Goal: Task Accomplishment & Management: Use online tool/utility

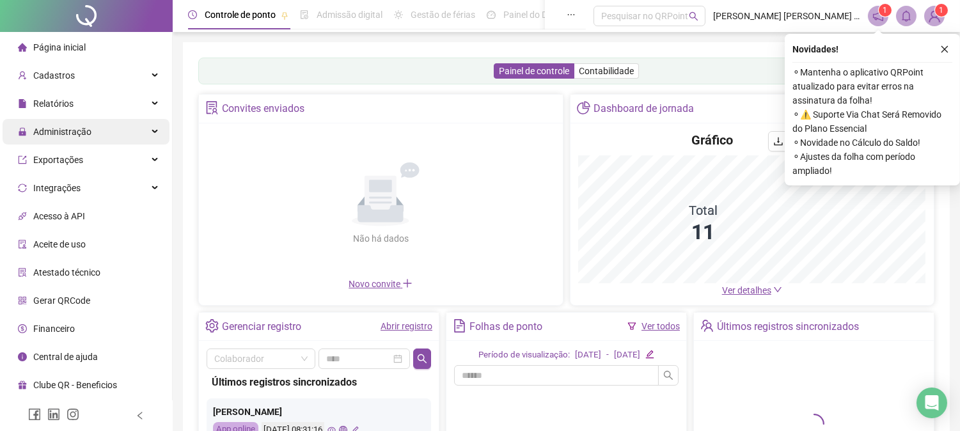
click at [68, 130] on span "Administração" at bounding box center [62, 132] width 58 height 10
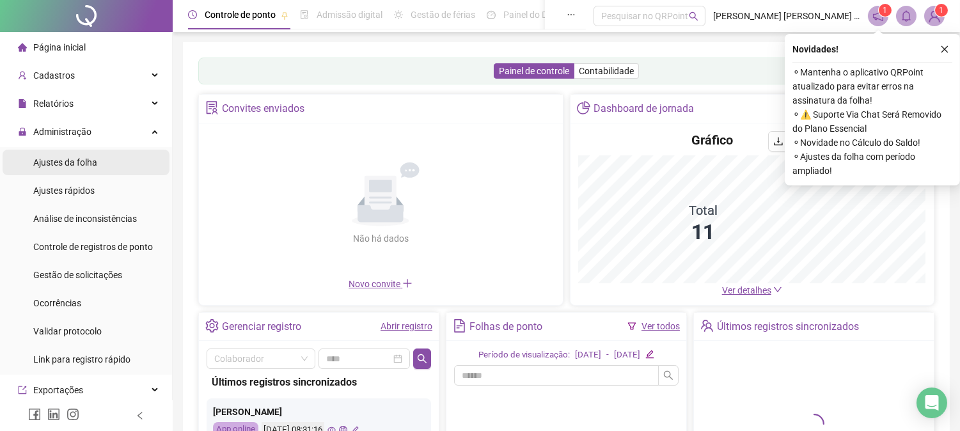
click at [67, 162] on span "Ajustes da folha" at bounding box center [65, 162] width 64 height 10
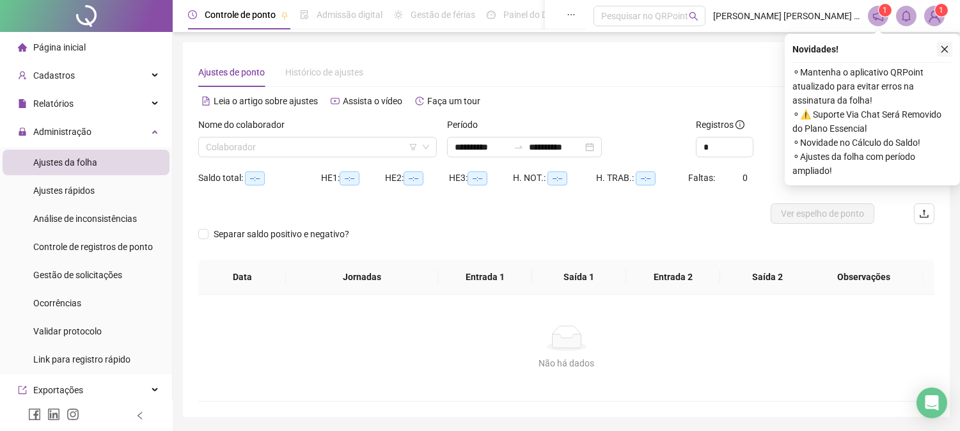
click at [949, 48] on icon "close" at bounding box center [944, 49] width 9 height 9
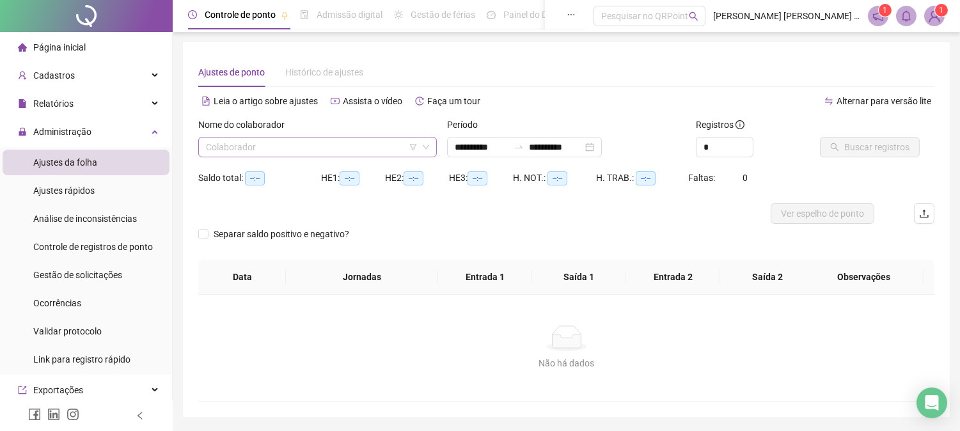
click at [316, 148] on input "search" at bounding box center [312, 147] width 212 height 19
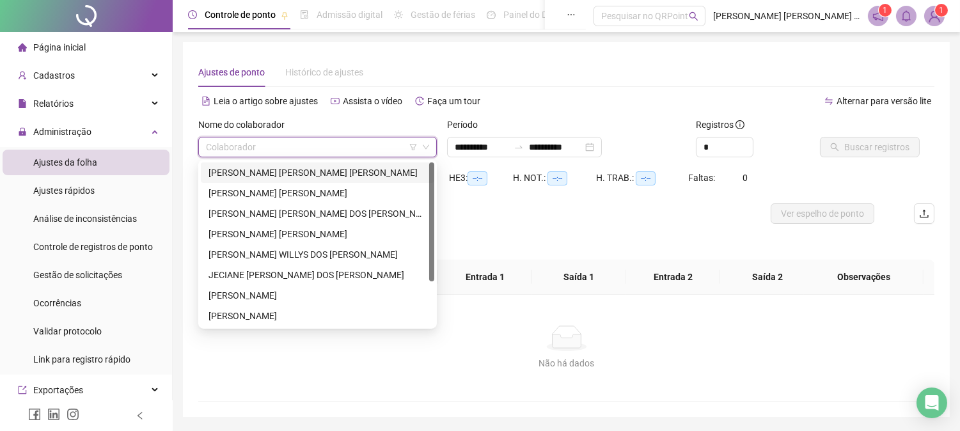
click at [285, 170] on div "[PERSON_NAME] [PERSON_NAME] [PERSON_NAME]" at bounding box center [318, 173] width 218 height 14
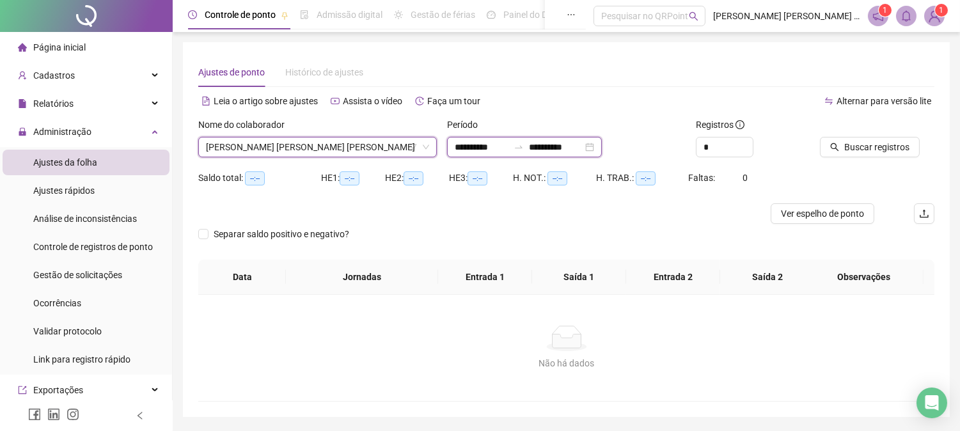
click at [583, 148] on input "**********" at bounding box center [556, 147] width 54 height 14
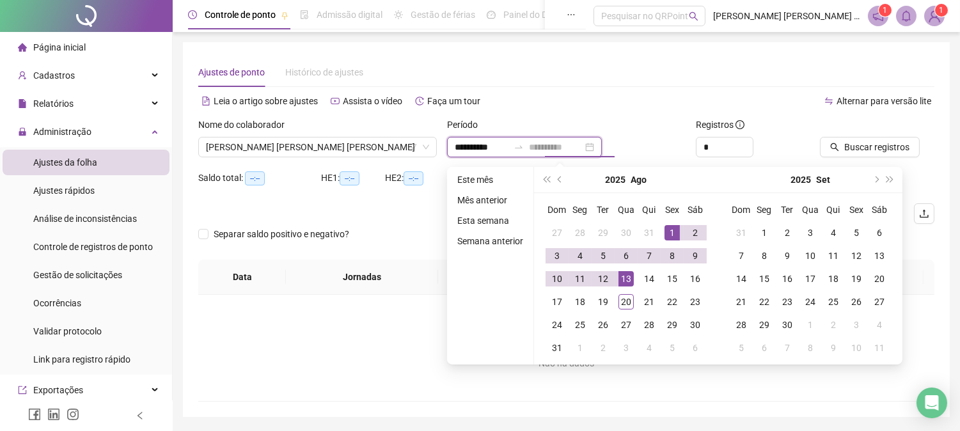
type input "**********"
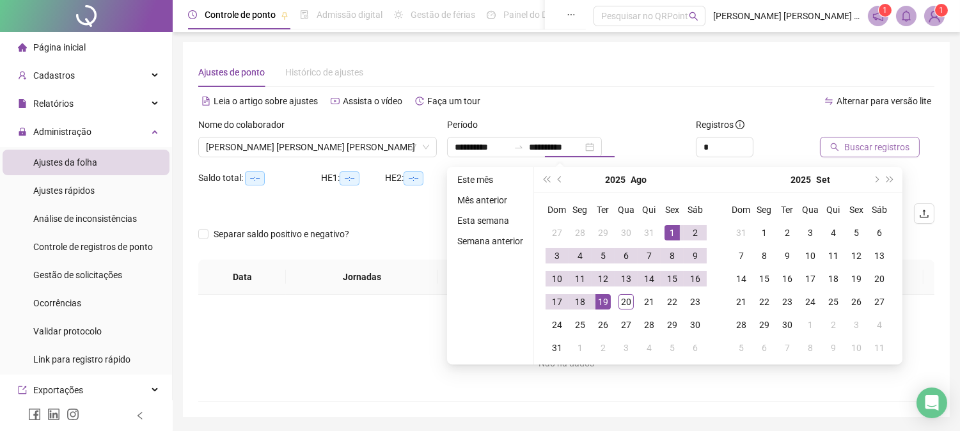
click at [864, 150] on span "Buscar registros" at bounding box center [876, 147] width 65 height 14
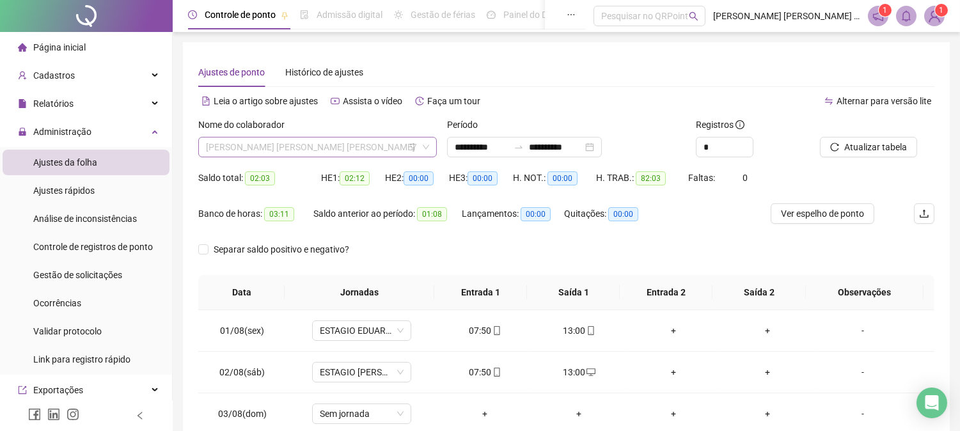
click at [283, 143] on span "[PERSON_NAME] [PERSON_NAME] [PERSON_NAME]" at bounding box center [317, 147] width 223 height 19
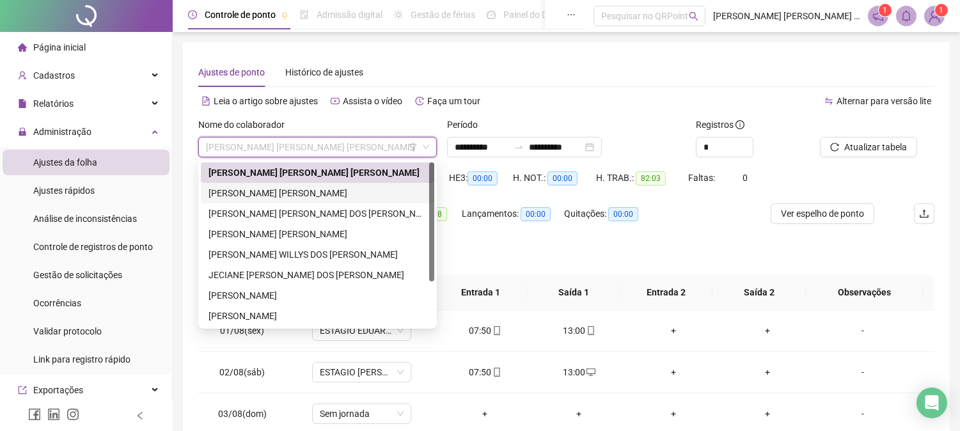
click at [260, 191] on div "[PERSON_NAME] [PERSON_NAME]" at bounding box center [318, 193] width 218 height 14
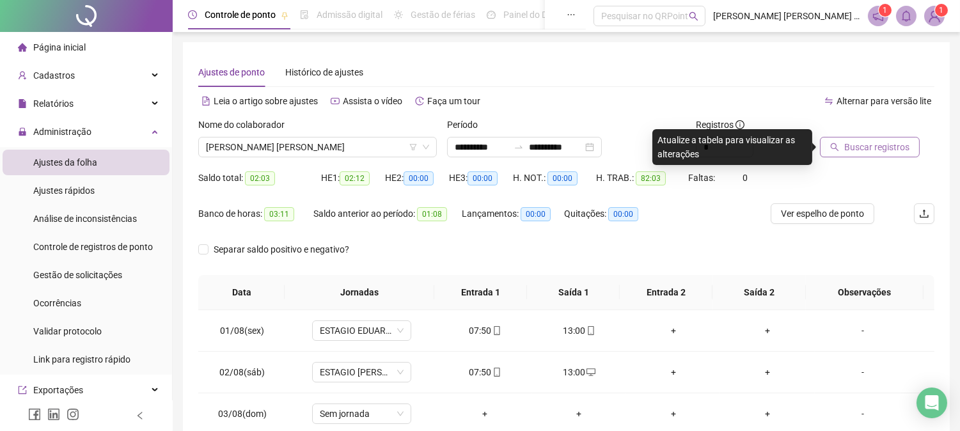
click at [860, 139] on button "Buscar registros" at bounding box center [870, 147] width 100 height 20
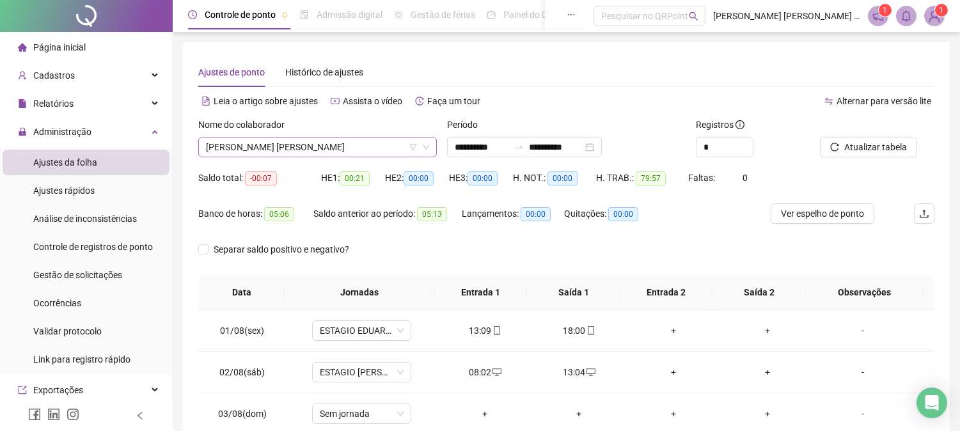
click at [290, 143] on span "[PERSON_NAME] [PERSON_NAME]" at bounding box center [317, 147] width 223 height 19
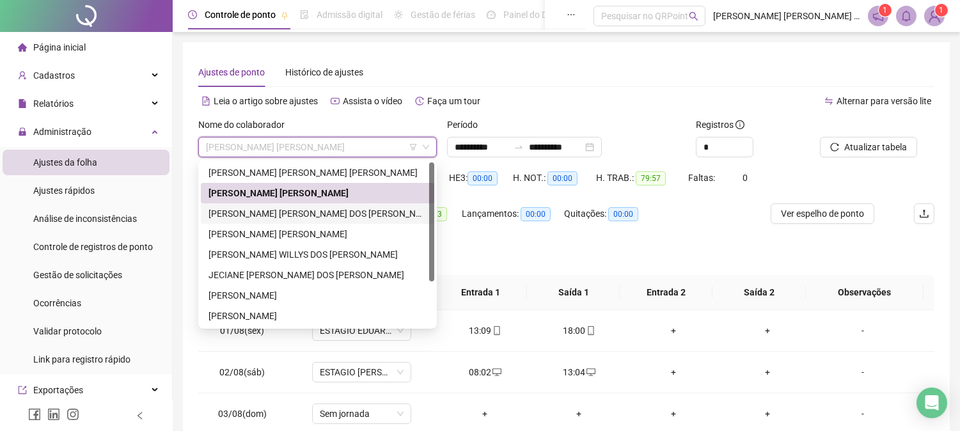
click at [273, 212] on div "[PERSON_NAME] [PERSON_NAME] DOS [PERSON_NAME]" at bounding box center [318, 214] width 218 height 14
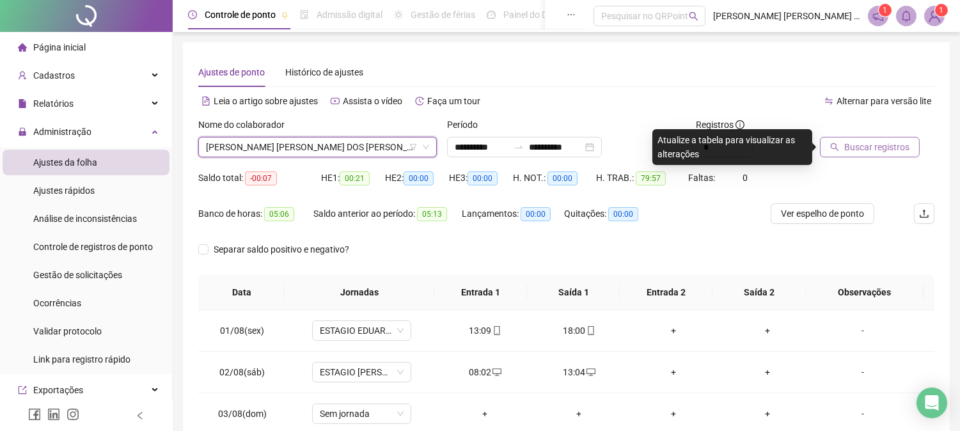
click at [888, 147] on span "Buscar registros" at bounding box center [876, 147] width 65 height 14
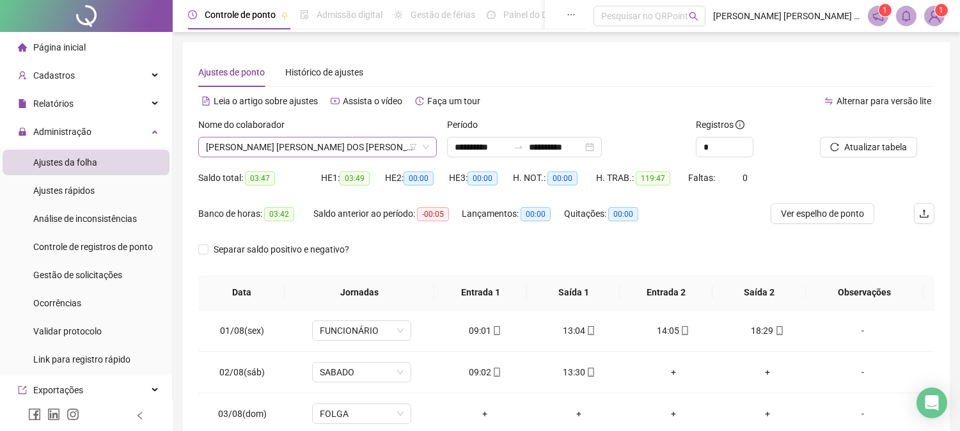
click at [264, 150] on span "[PERSON_NAME] [PERSON_NAME] DOS [PERSON_NAME]" at bounding box center [317, 147] width 223 height 19
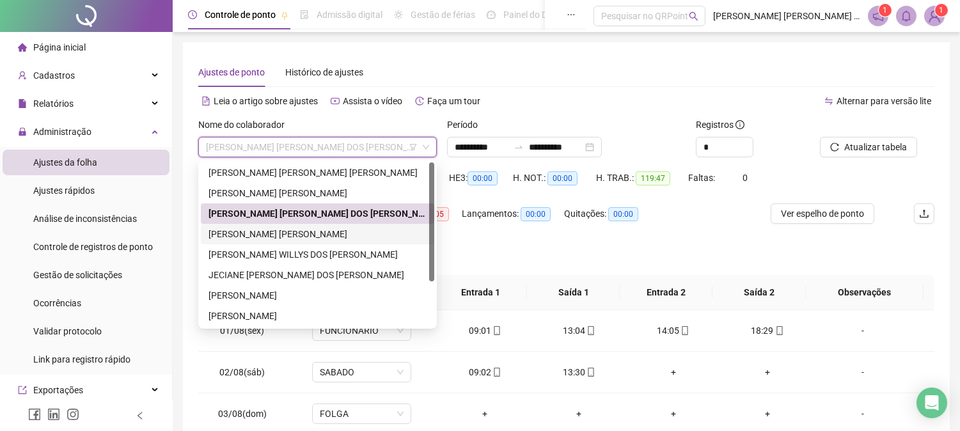
click at [248, 228] on div "[PERSON_NAME] [PERSON_NAME]" at bounding box center [318, 234] width 218 height 14
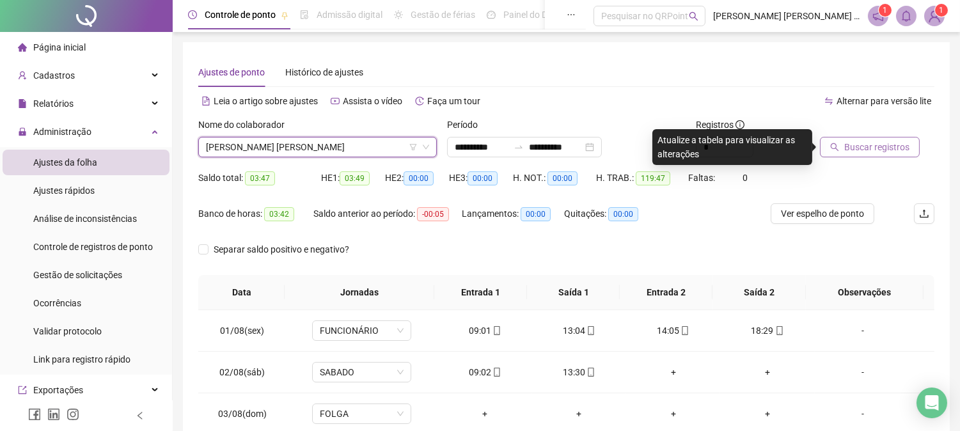
click at [904, 147] on span "Buscar registros" at bounding box center [876, 147] width 65 height 14
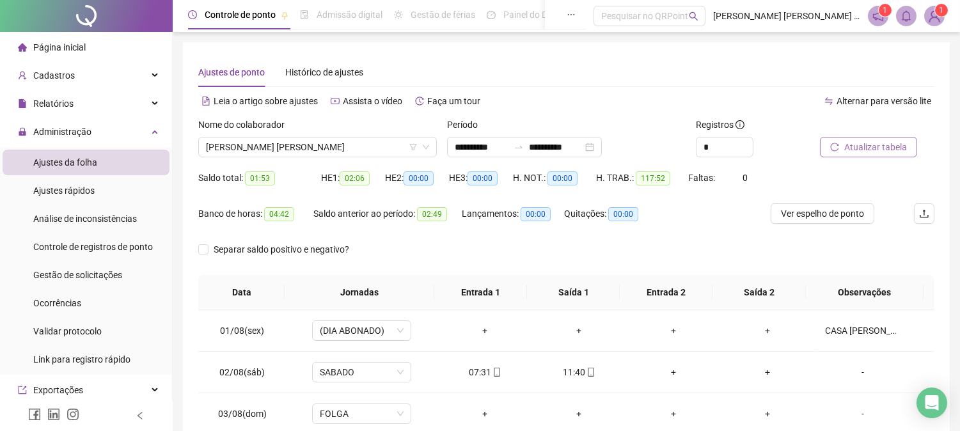
click at [848, 154] on span "Atualizar tabela" at bounding box center [875, 147] width 63 height 14
click at [305, 150] on span "[PERSON_NAME] [PERSON_NAME]" at bounding box center [317, 147] width 223 height 19
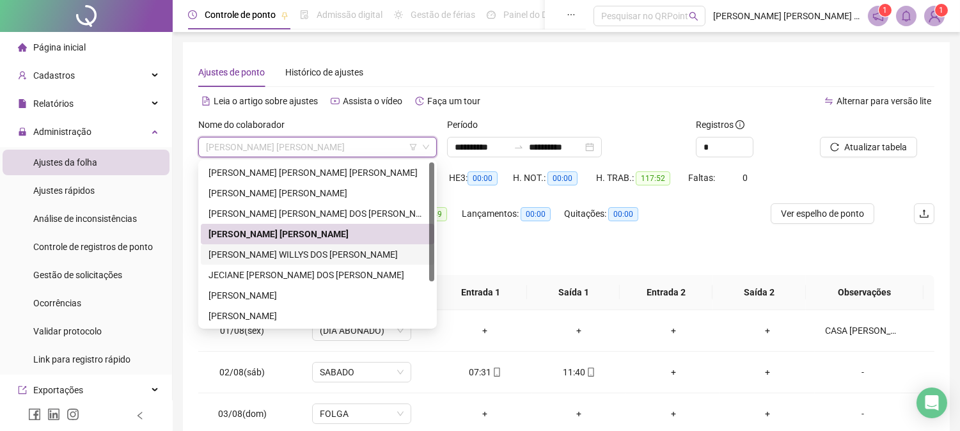
click at [243, 252] on div "[PERSON_NAME] WILLYS DOS [PERSON_NAME]" at bounding box center [318, 255] width 218 height 14
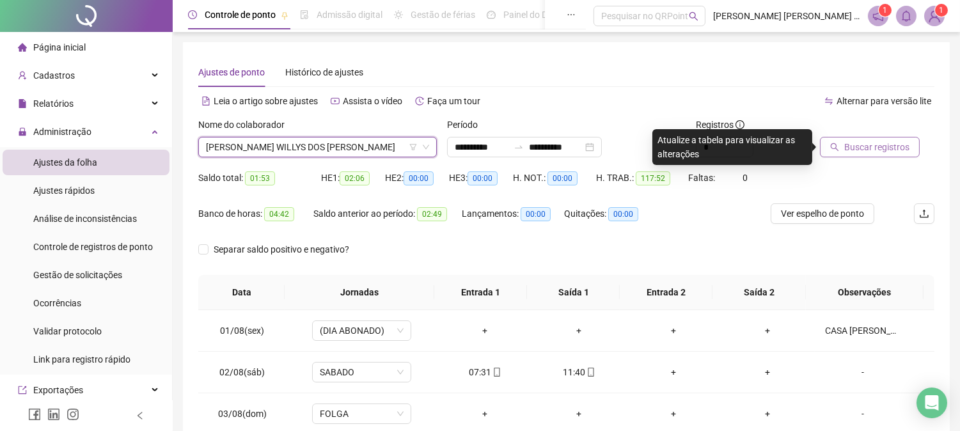
click at [864, 145] on span "Buscar registros" at bounding box center [876, 147] width 65 height 14
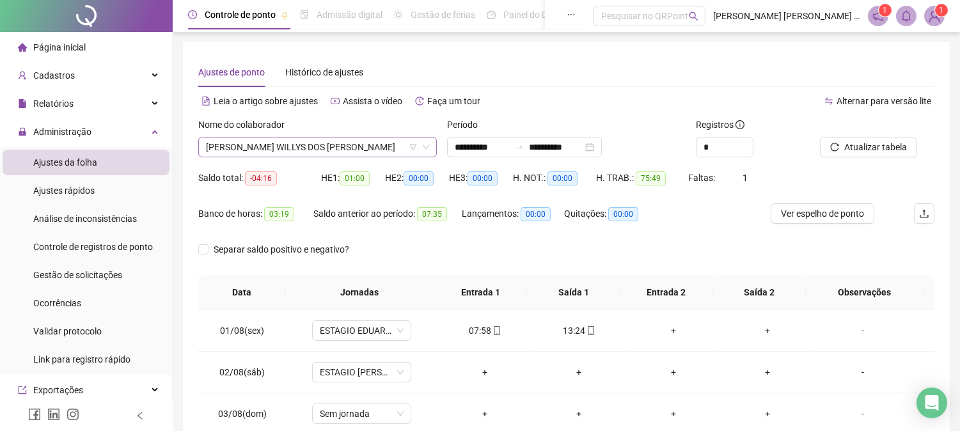
click at [297, 151] on span "[PERSON_NAME] WILLYS DOS [PERSON_NAME]" at bounding box center [317, 147] width 223 height 19
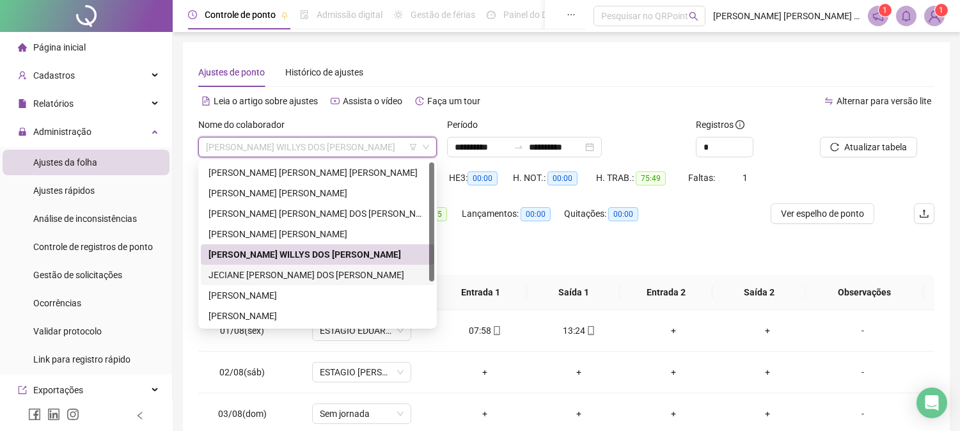
click at [253, 276] on div "JECIANE [PERSON_NAME] DOS [PERSON_NAME]" at bounding box center [318, 275] width 218 height 14
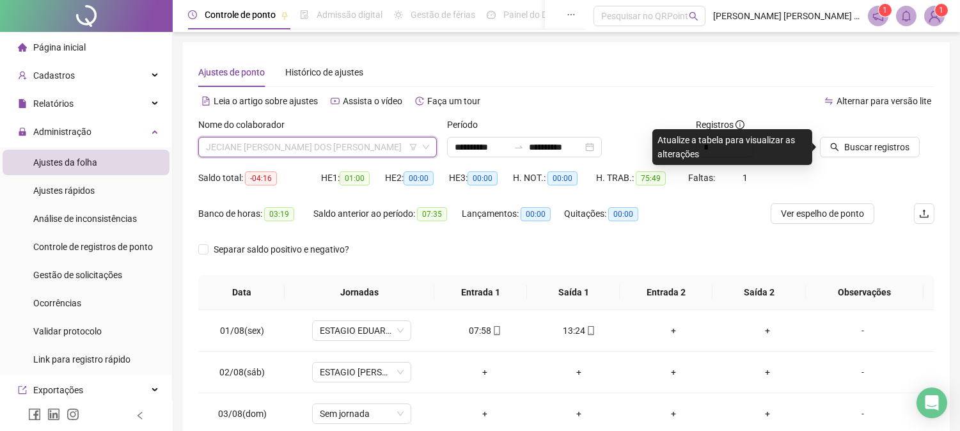
click at [315, 148] on span "JECIANE [PERSON_NAME] DOS [PERSON_NAME]" at bounding box center [317, 147] width 223 height 19
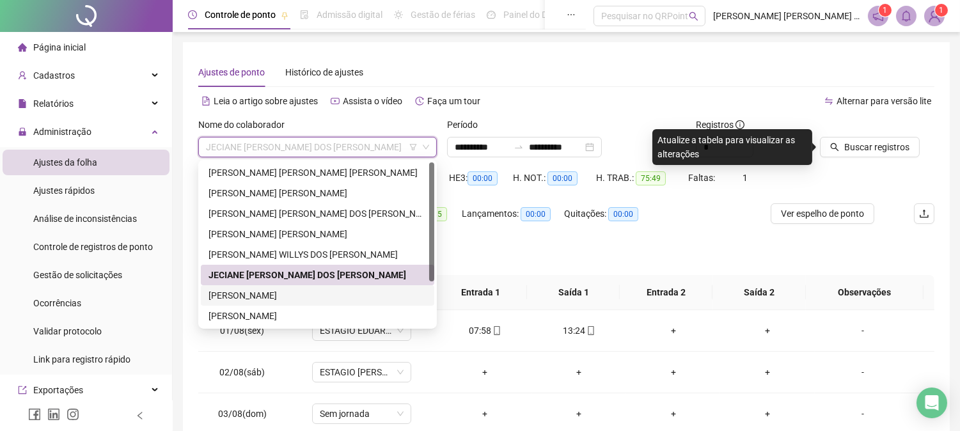
drag, startPoint x: 240, startPoint y: 294, endPoint x: 253, endPoint y: 299, distance: 13.6
click at [239, 295] on div "[PERSON_NAME]" at bounding box center [318, 295] width 218 height 14
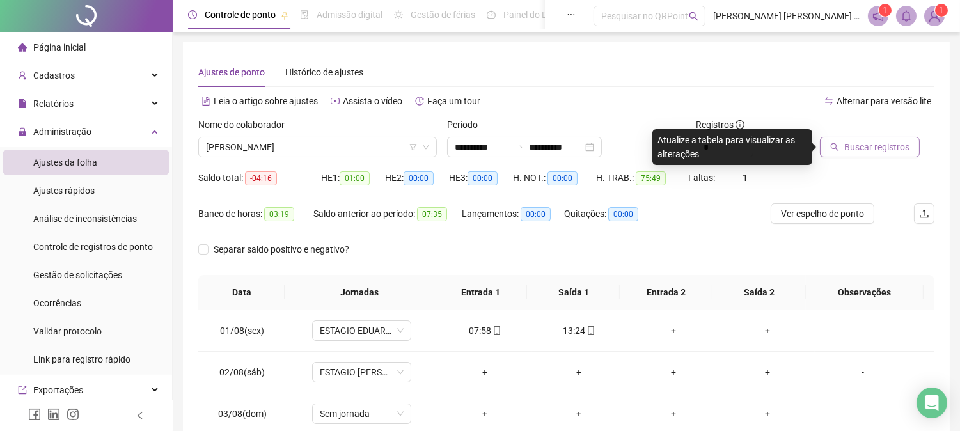
click at [867, 145] on span "Buscar registros" at bounding box center [876, 147] width 65 height 14
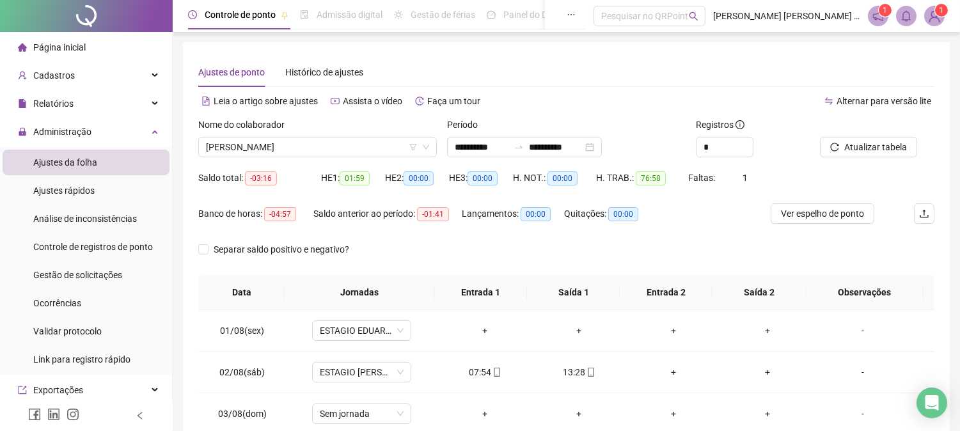
click at [865, 136] on div "Atualizar tabela" at bounding box center [861, 138] width 83 height 40
click at [875, 148] on span "Atualizar tabela" at bounding box center [875, 147] width 63 height 14
click at [291, 148] on span "[PERSON_NAME]" at bounding box center [317, 147] width 223 height 19
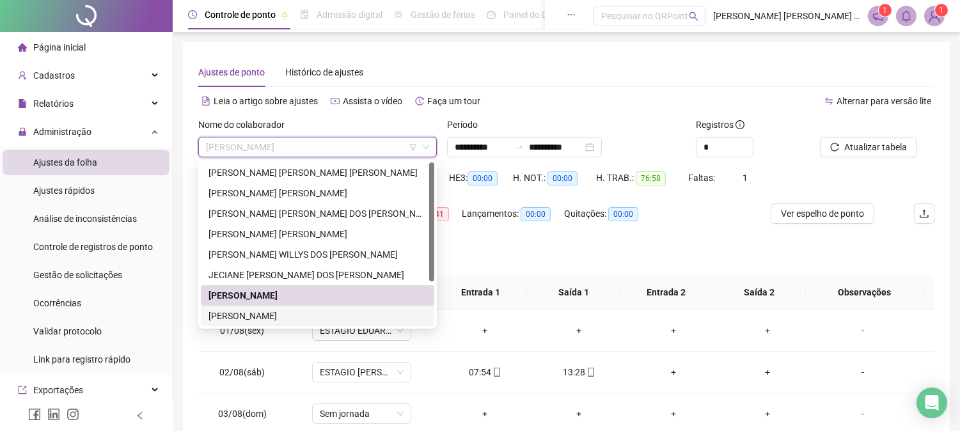
click at [238, 318] on div "[PERSON_NAME]" at bounding box center [318, 316] width 218 height 14
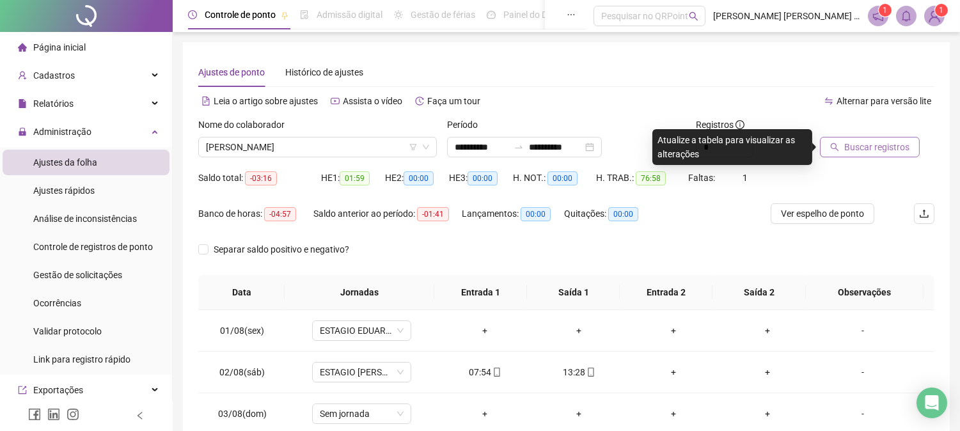
click at [862, 151] on span "Buscar registros" at bounding box center [876, 147] width 65 height 14
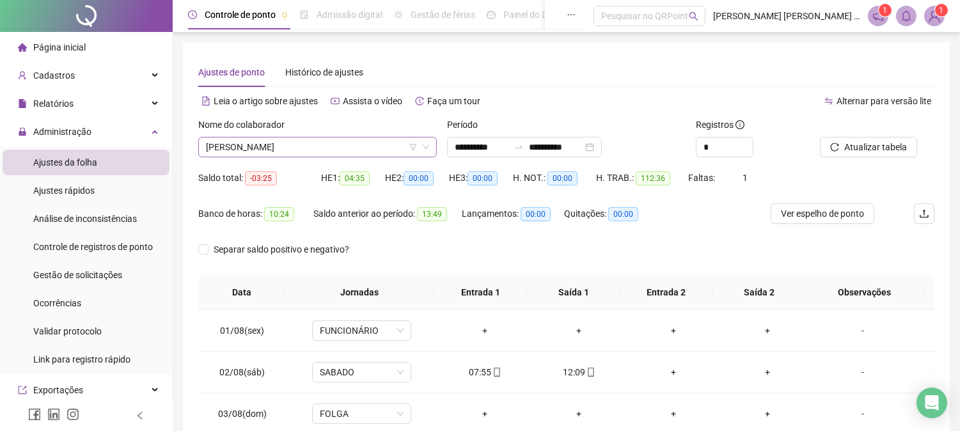
click at [315, 154] on span "[PERSON_NAME]" at bounding box center [317, 147] width 223 height 19
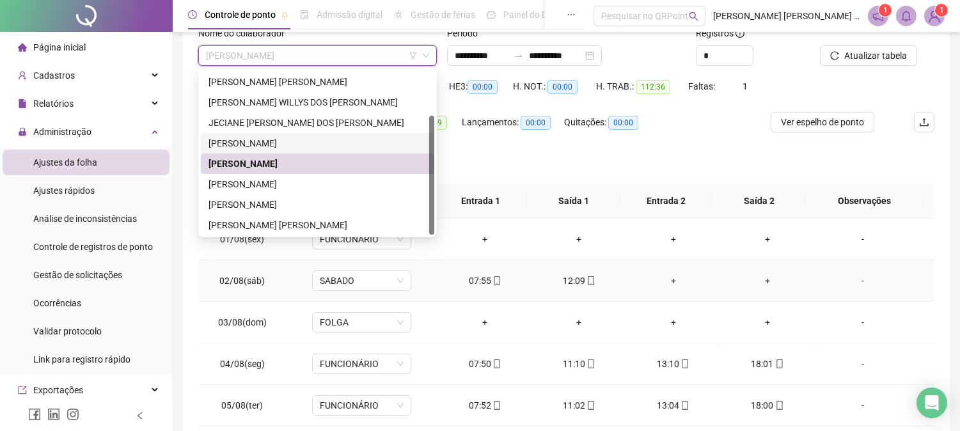
scroll to position [118, 0]
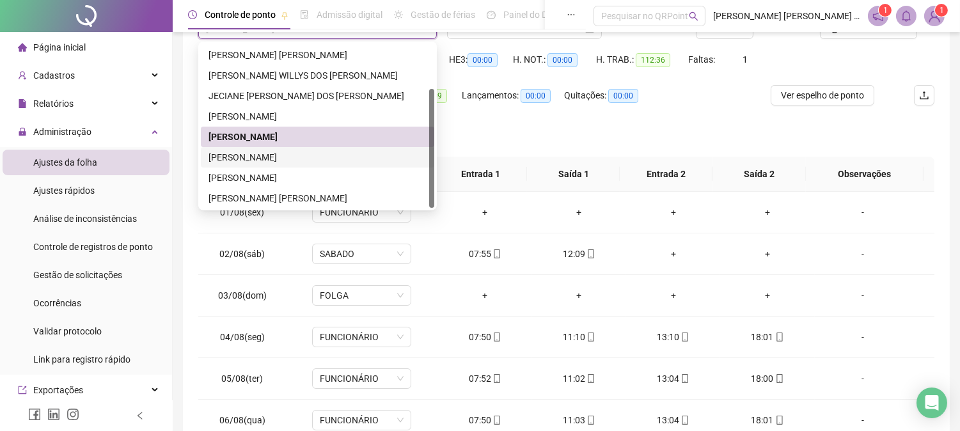
click at [256, 156] on div "[PERSON_NAME]" at bounding box center [318, 157] width 218 height 14
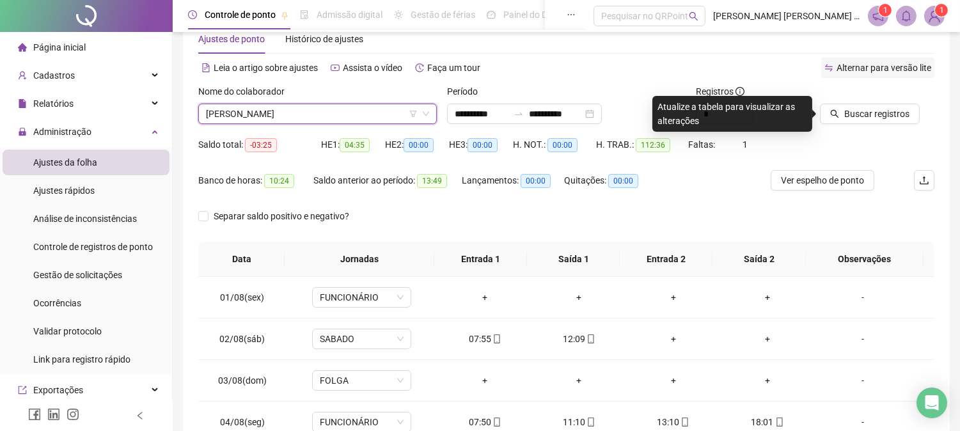
scroll to position [0, 0]
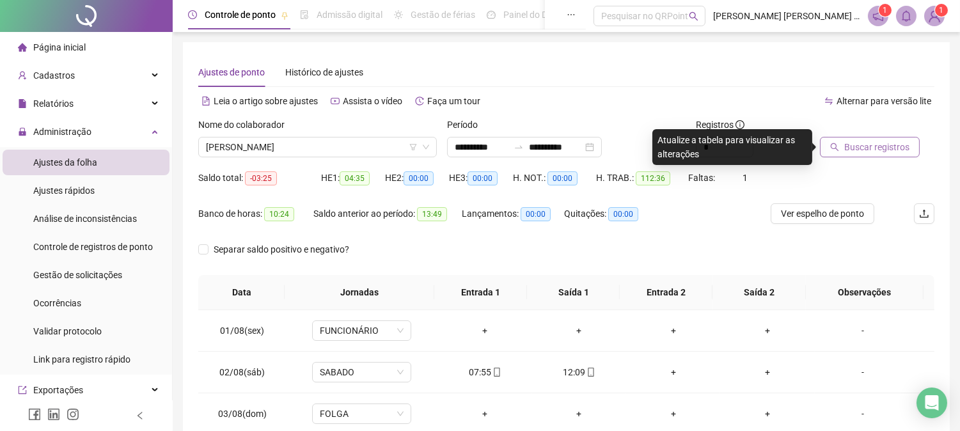
click at [871, 142] on span "Buscar registros" at bounding box center [876, 147] width 65 height 14
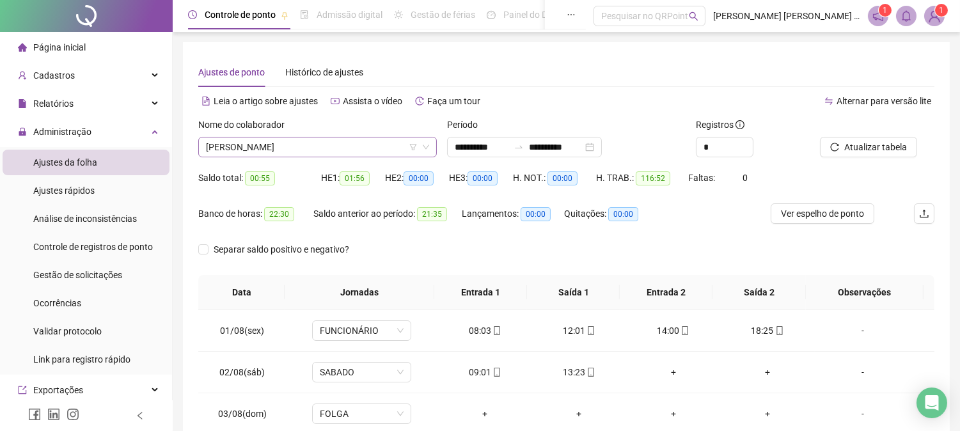
click at [303, 145] on span "[PERSON_NAME]" at bounding box center [317, 147] width 223 height 19
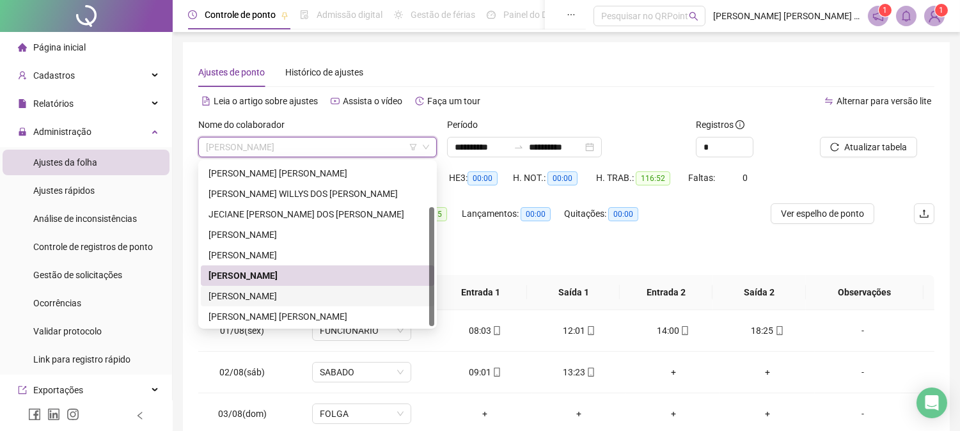
click at [270, 292] on div "[PERSON_NAME]" at bounding box center [318, 296] width 218 height 14
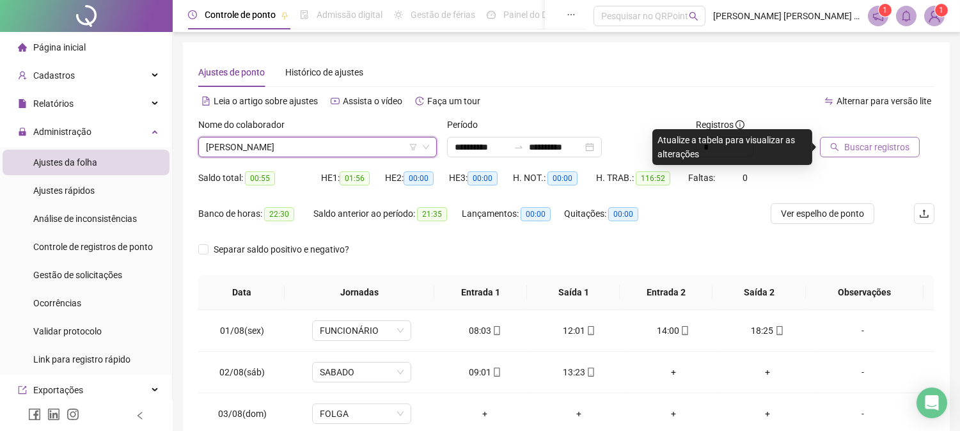
click at [859, 151] on span "Buscar registros" at bounding box center [876, 147] width 65 height 14
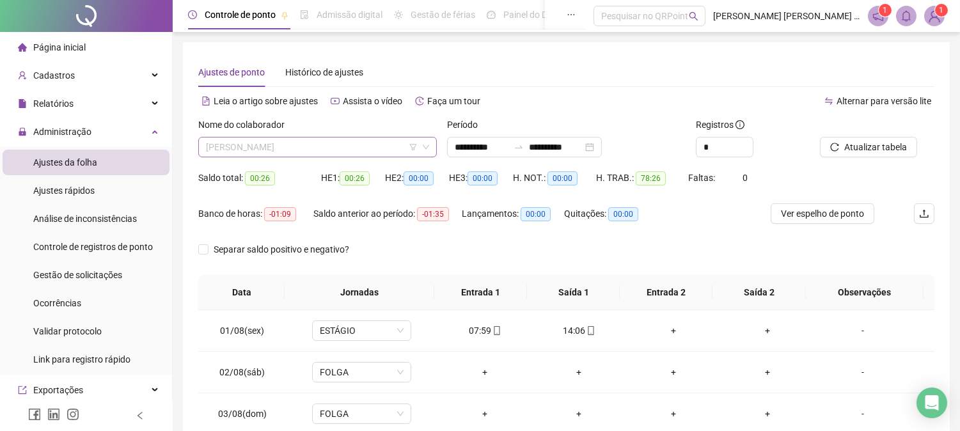
click at [243, 157] on div "[PERSON_NAME]" at bounding box center [317, 147] width 239 height 20
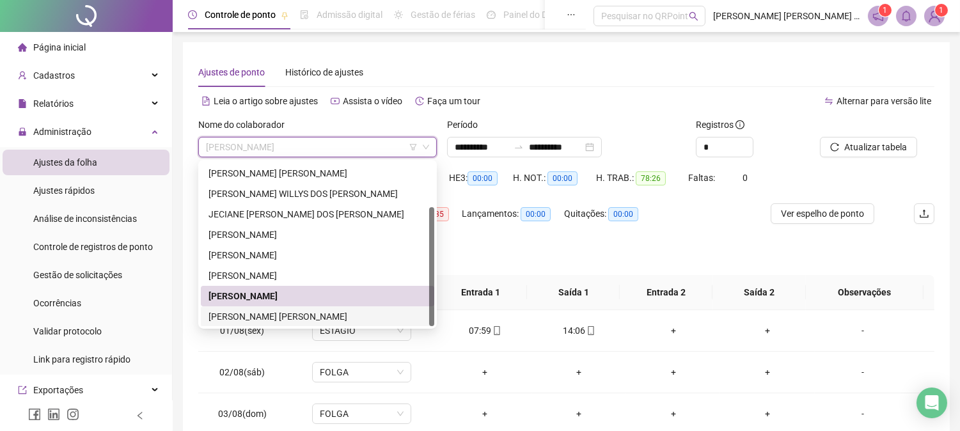
click at [234, 311] on div "[PERSON_NAME] [PERSON_NAME]" at bounding box center [318, 317] width 218 height 14
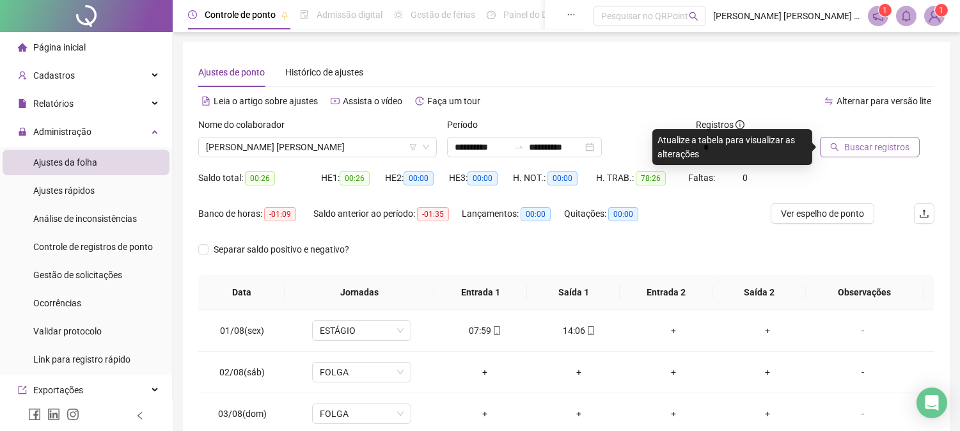
click at [876, 138] on button "Buscar registros" at bounding box center [870, 147] width 100 height 20
